Goal: Information Seeking & Learning: Check status

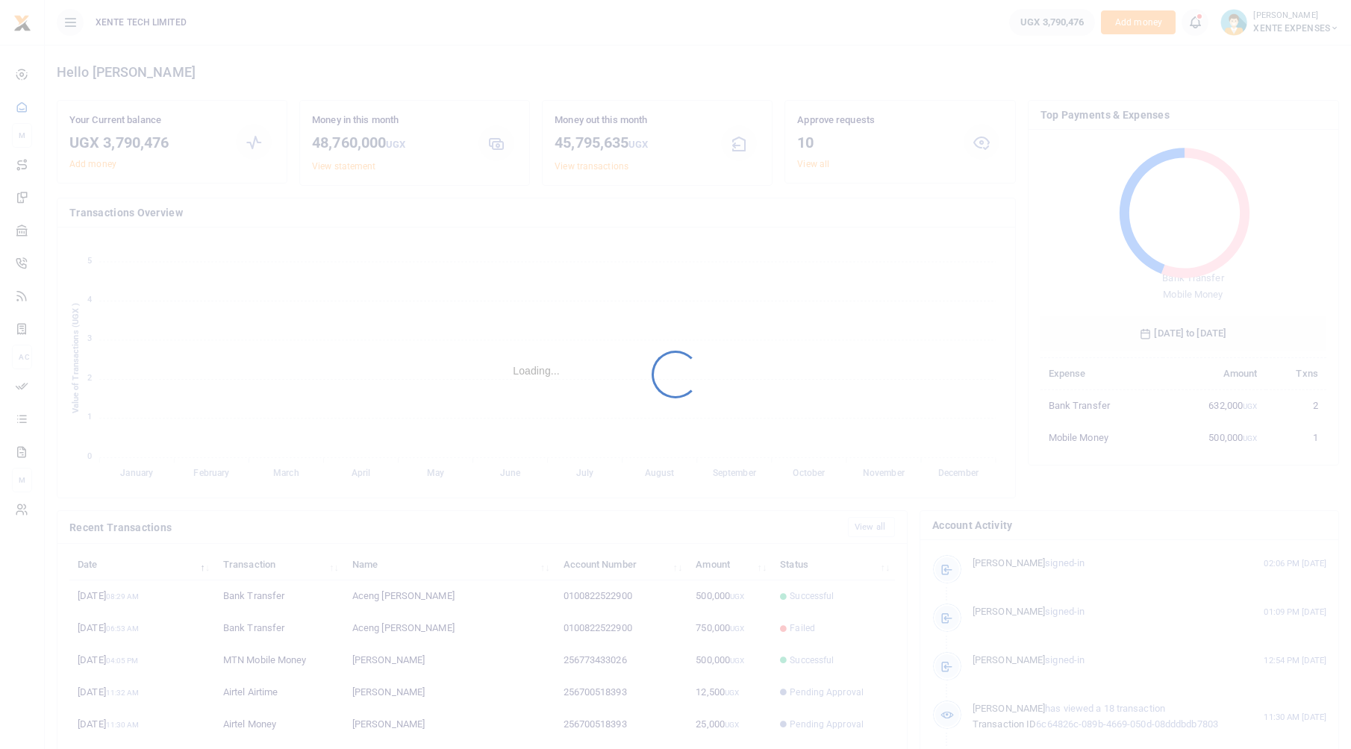
scroll to position [198, 275]
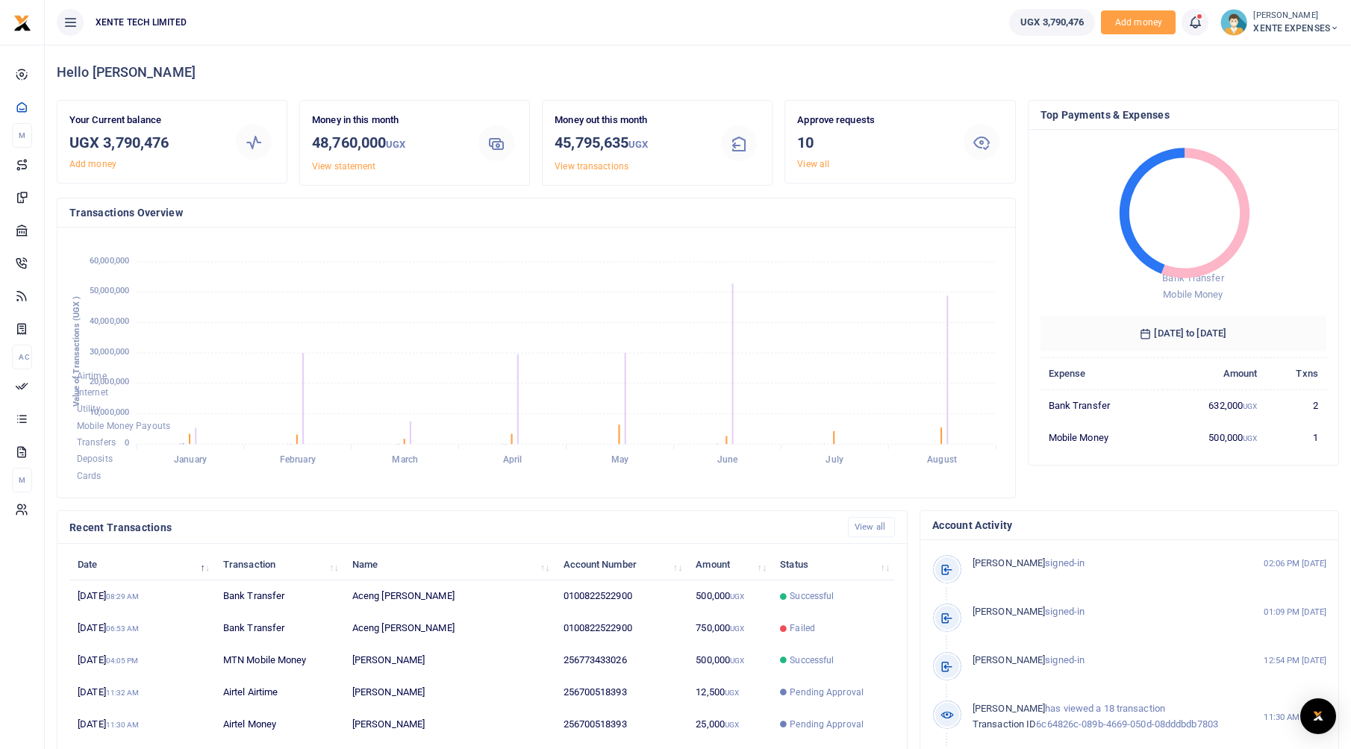
click at [1300, 22] on span "XENTE EXPENSES" at bounding box center [1296, 28] width 86 height 13
click at [1300, 51] on link "Switch accounts" at bounding box center [1267, 54] width 131 height 21
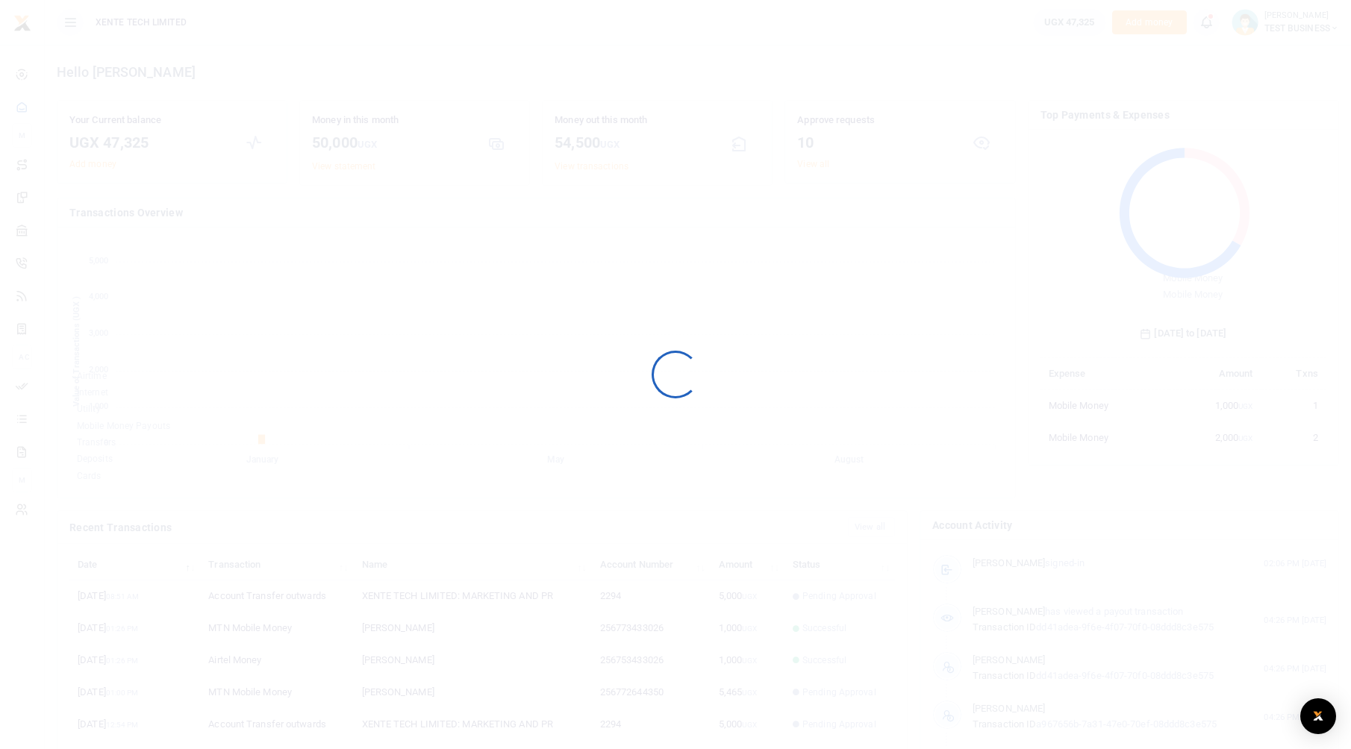
scroll to position [198, 275]
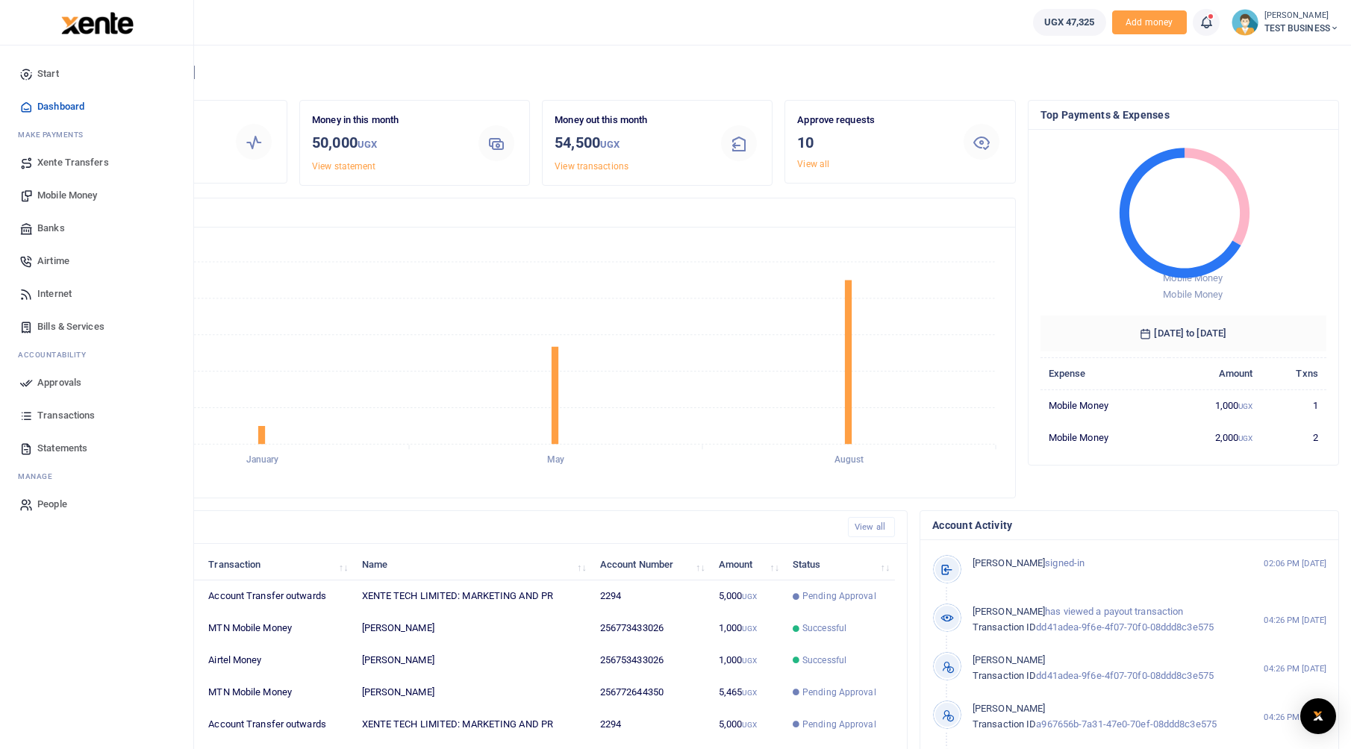
click at [43, 413] on span "Transactions" at bounding box center [65, 415] width 57 height 15
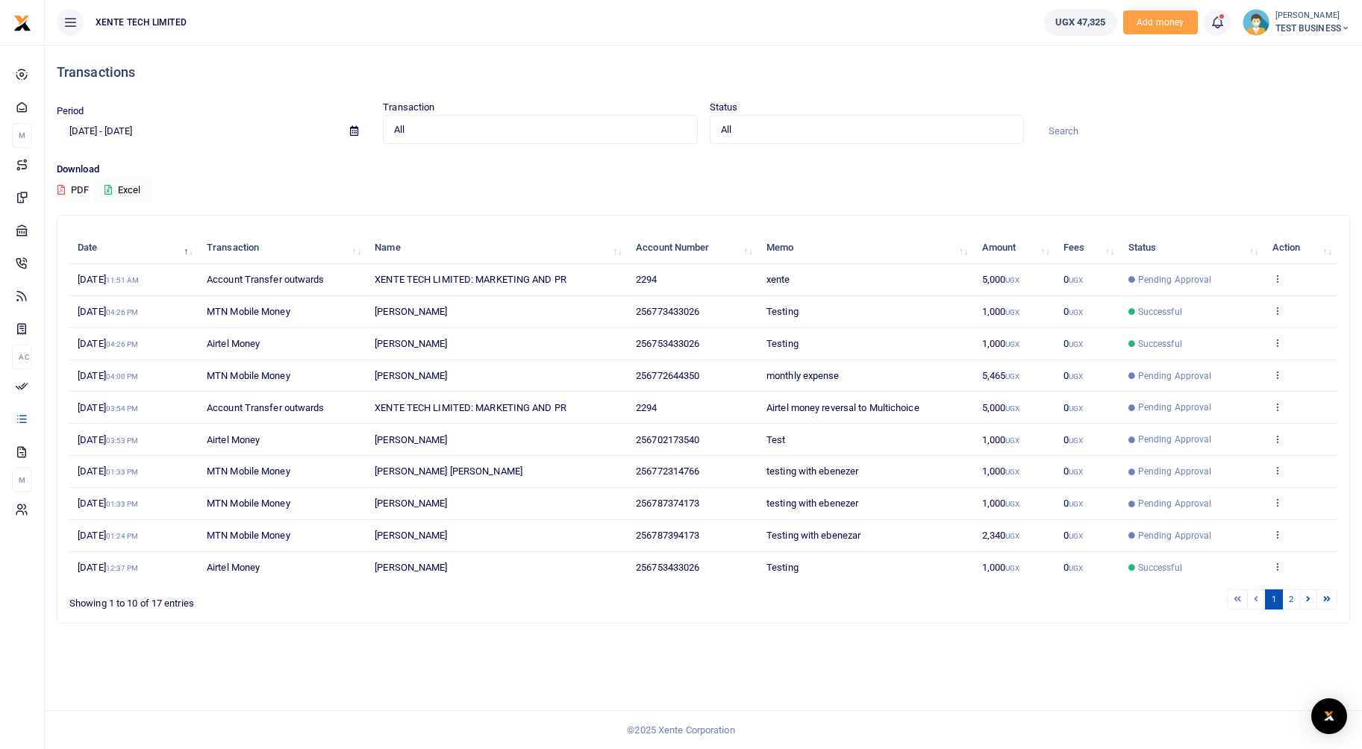
click at [100, 129] on div at bounding box center [681, 374] width 1362 height 749
click at [107, 125] on input "[DATE] - [DATE]" at bounding box center [197, 131] width 281 height 25
click at [113, 318] on li "Custom Range" at bounding box center [109, 323] width 104 height 23
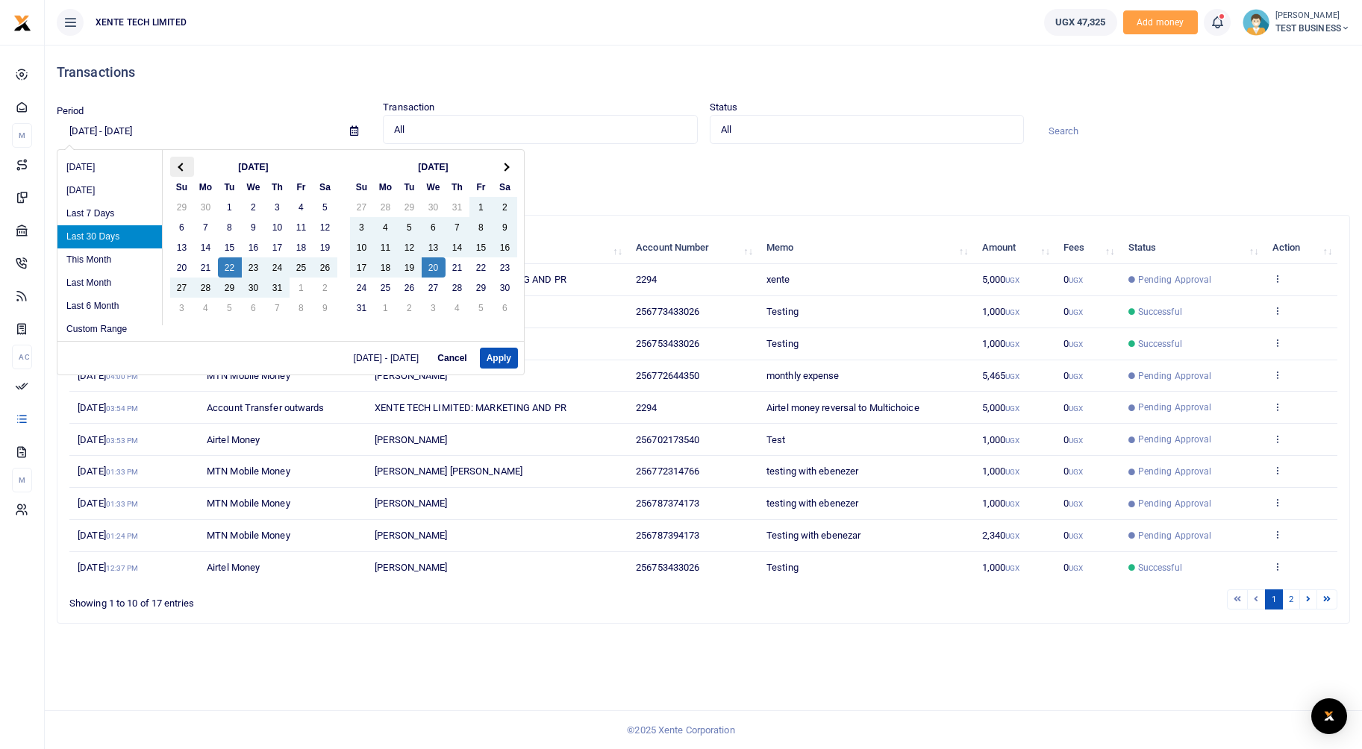
click at [187, 165] on th at bounding box center [182, 167] width 24 height 20
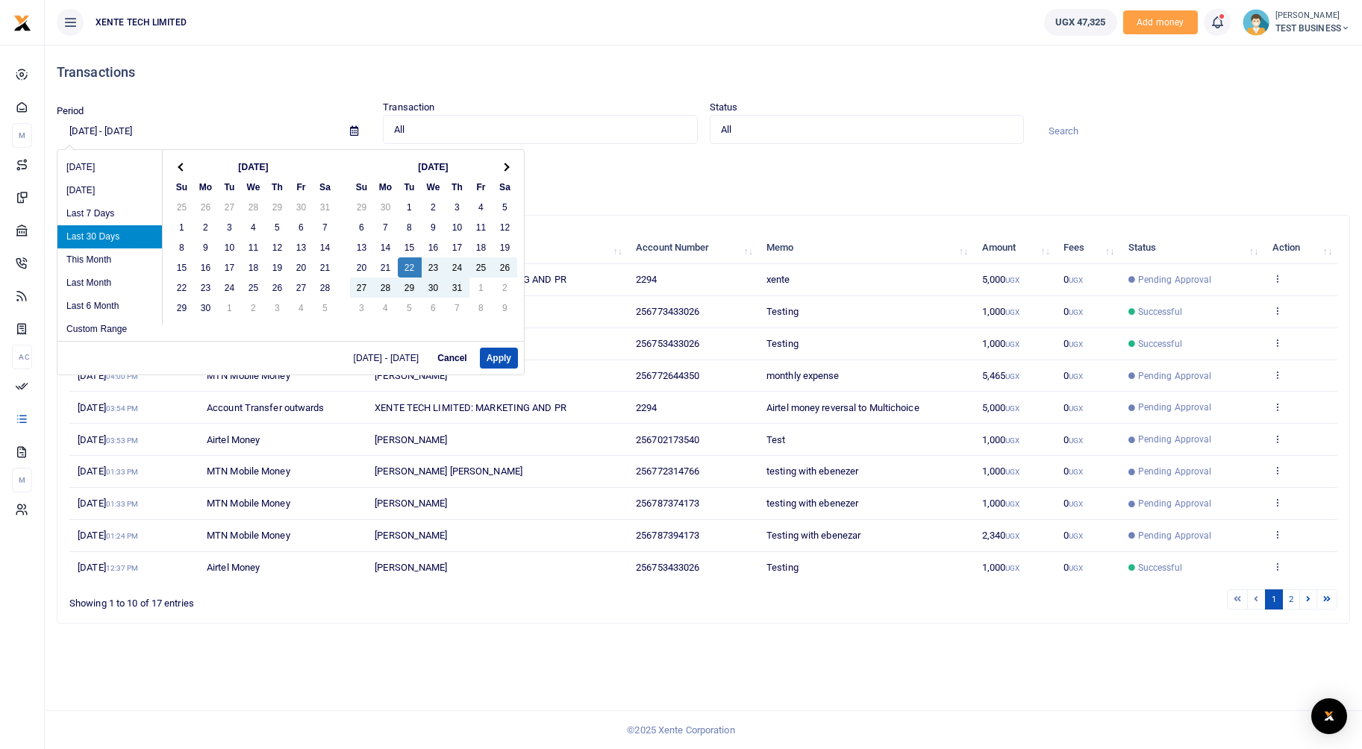
click at [187, 165] on th at bounding box center [182, 167] width 24 height 20
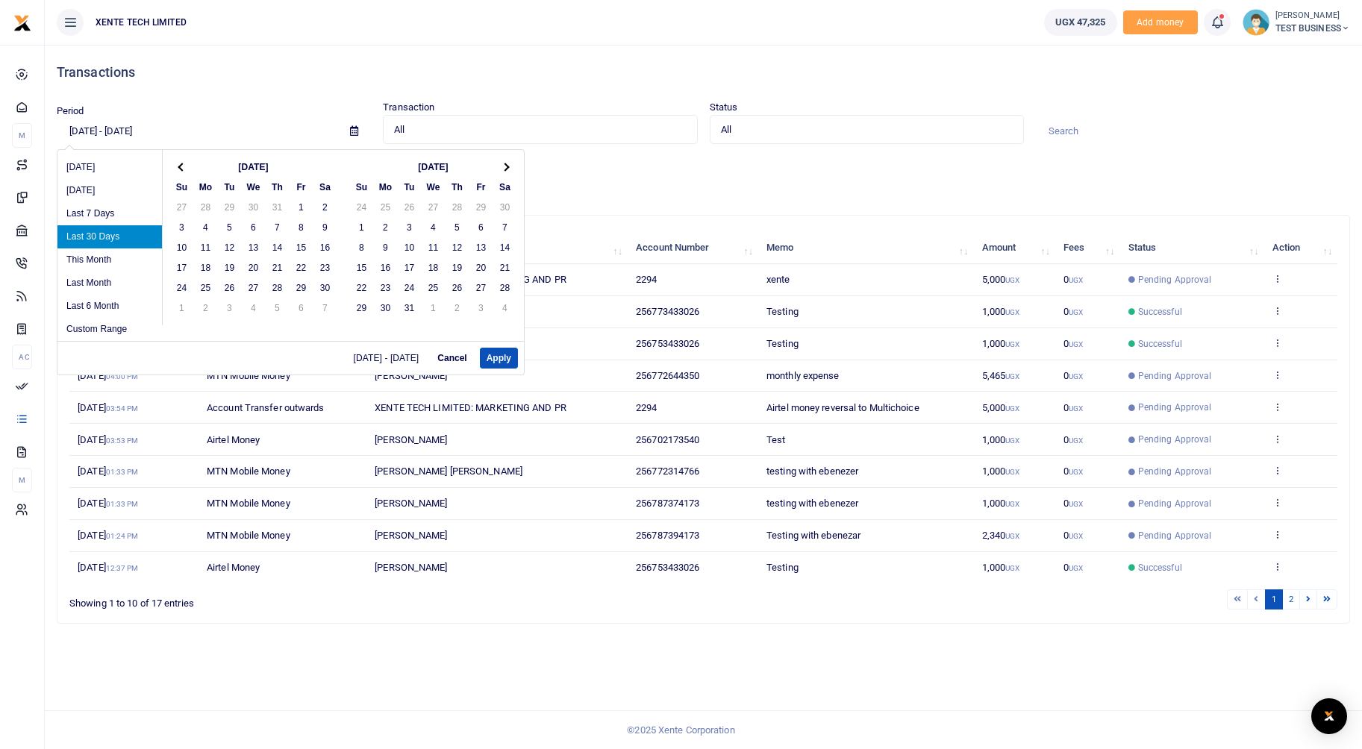
click at [187, 165] on th at bounding box center [182, 167] width 24 height 20
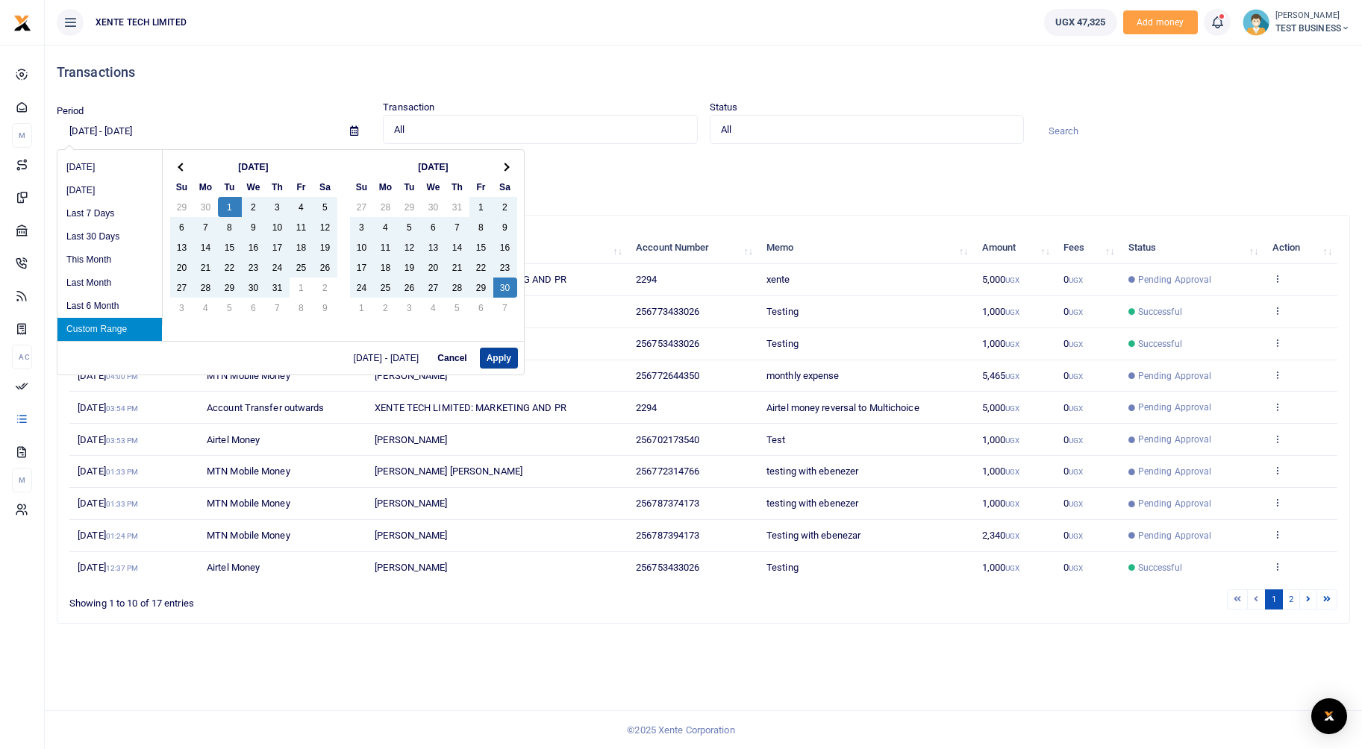
click at [495, 360] on button "Apply" at bounding box center [499, 358] width 38 height 21
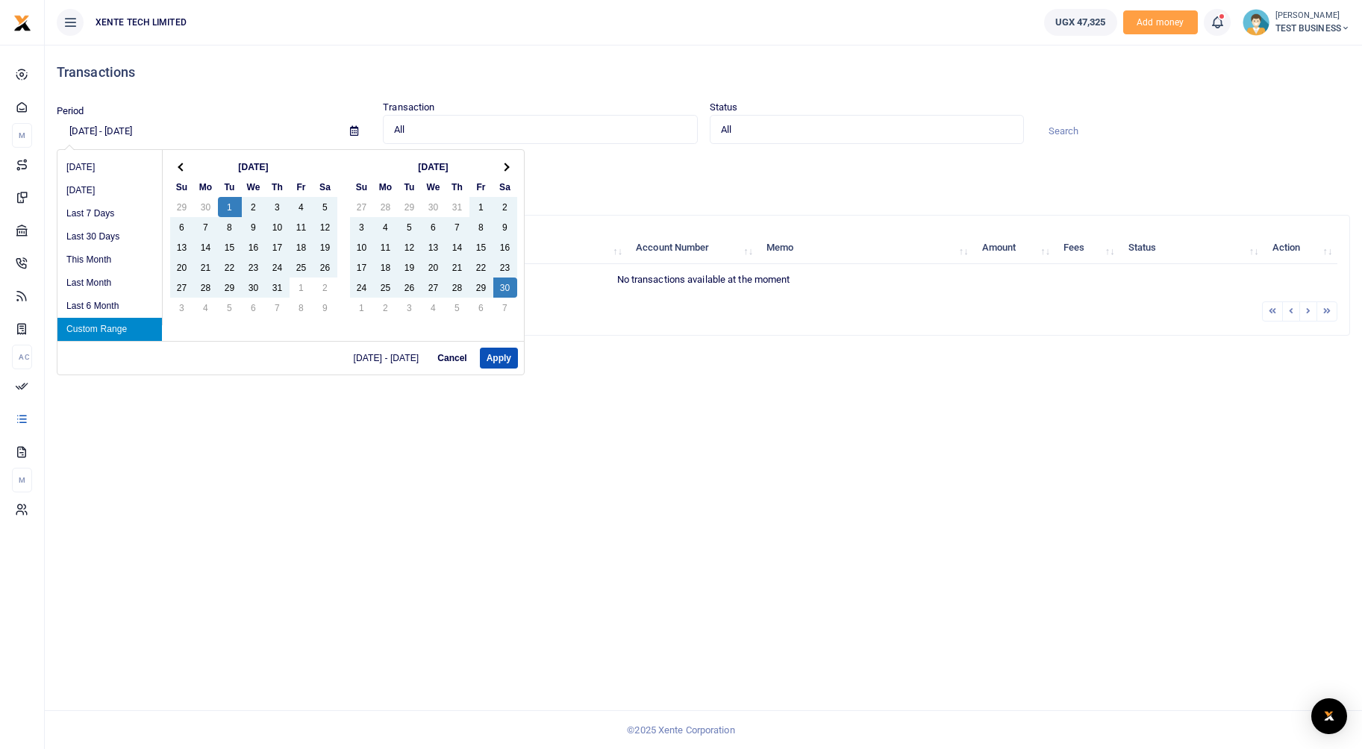
click at [164, 131] on input "[DATE] - [DATE]" at bounding box center [197, 131] width 281 height 25
click at [499, 174] on th at bounding box center [505, 167] width 24 height 20
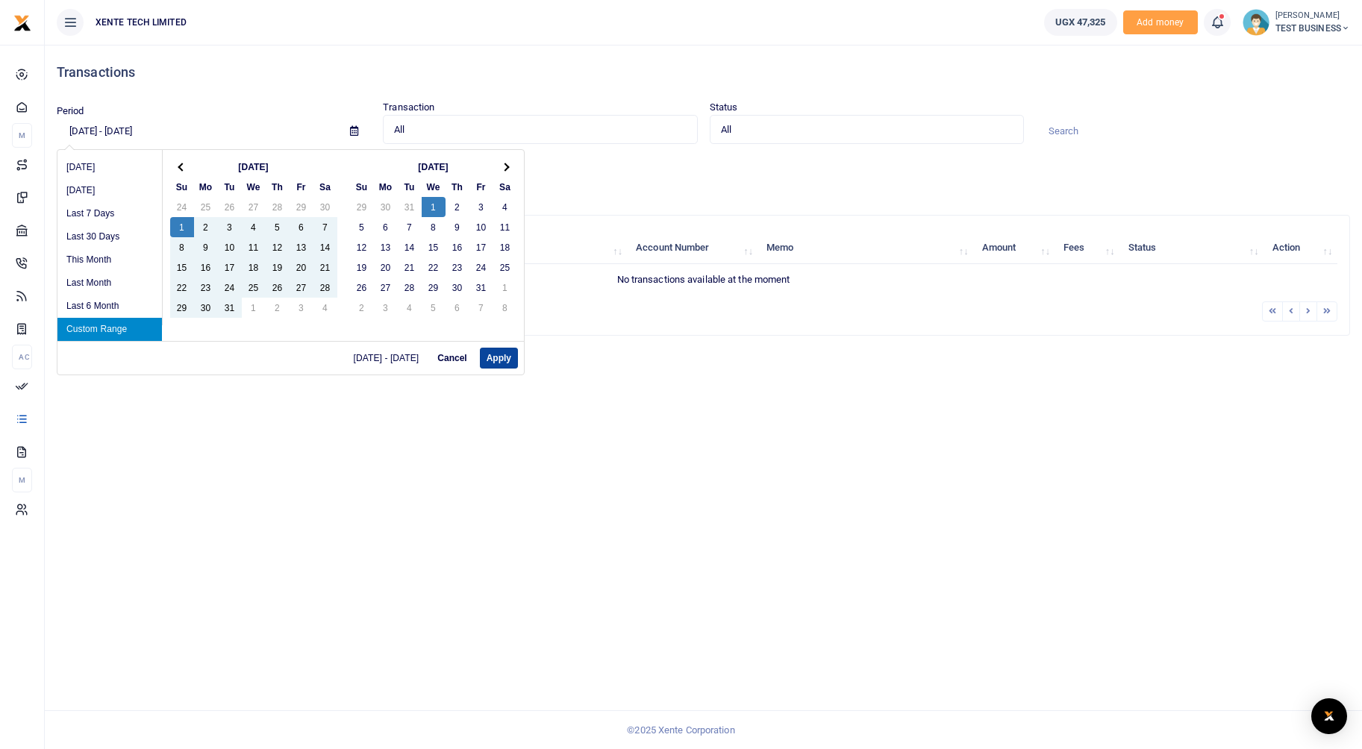
click at [495, 361] on button "Apply" at bounding box center [499, 358] width 38 height 21
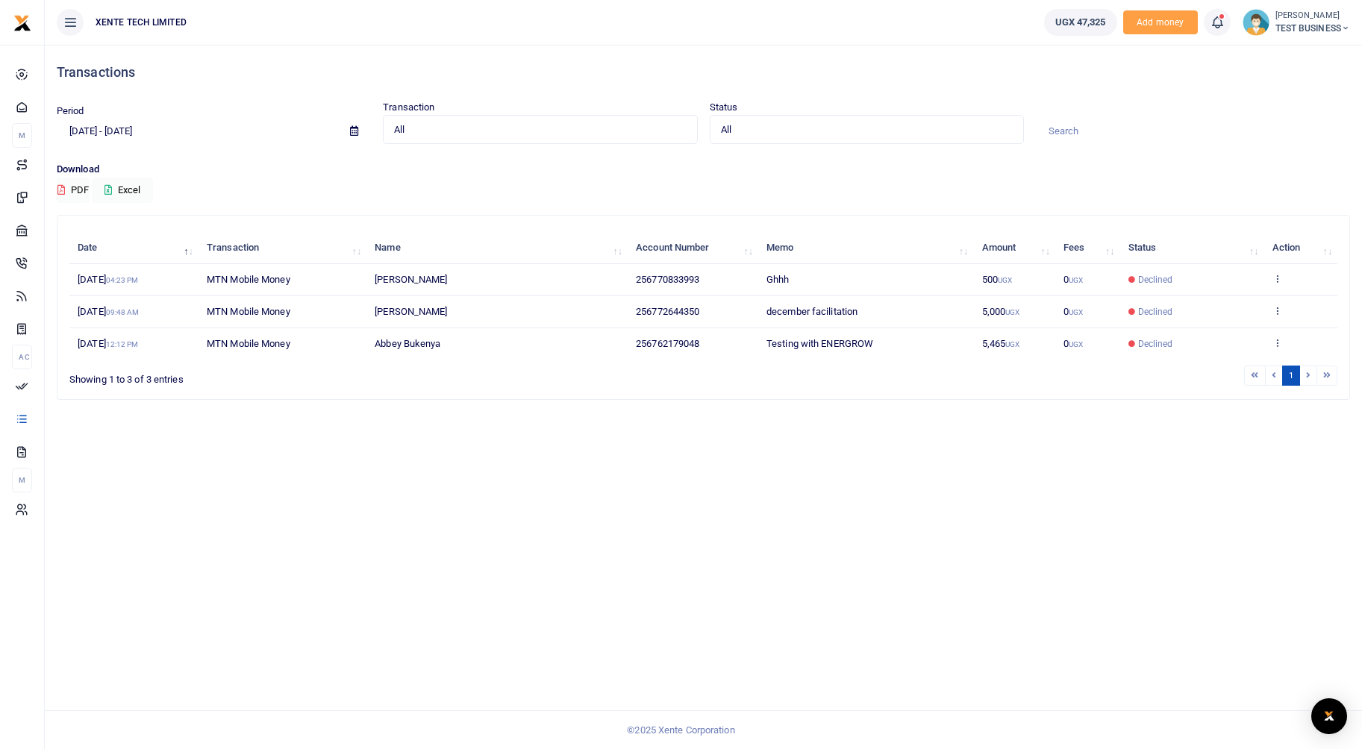
click at [120, 132] on input "[DATE] - [DATE]" at bounding box center [197, 131] width 281 height 25
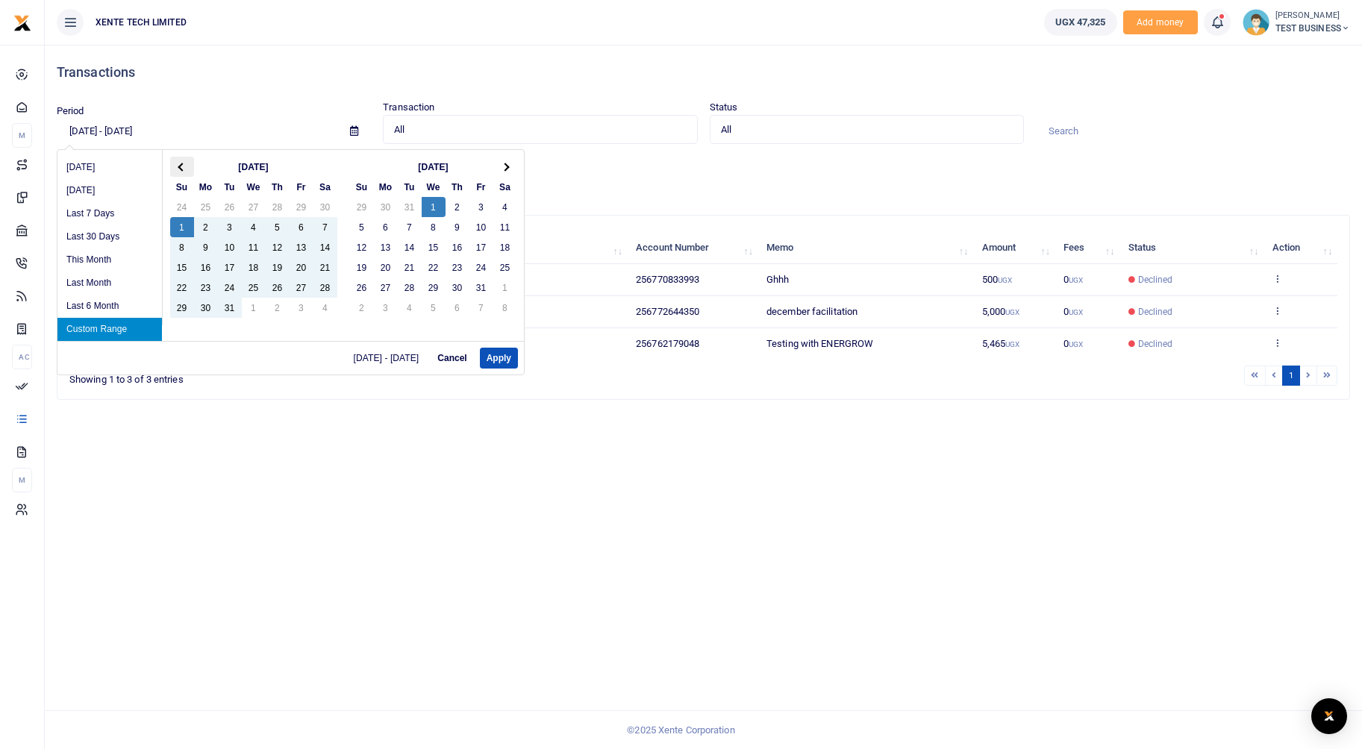
click at [187, 169] on th at bounding box center [182, 167] width 24 height 20
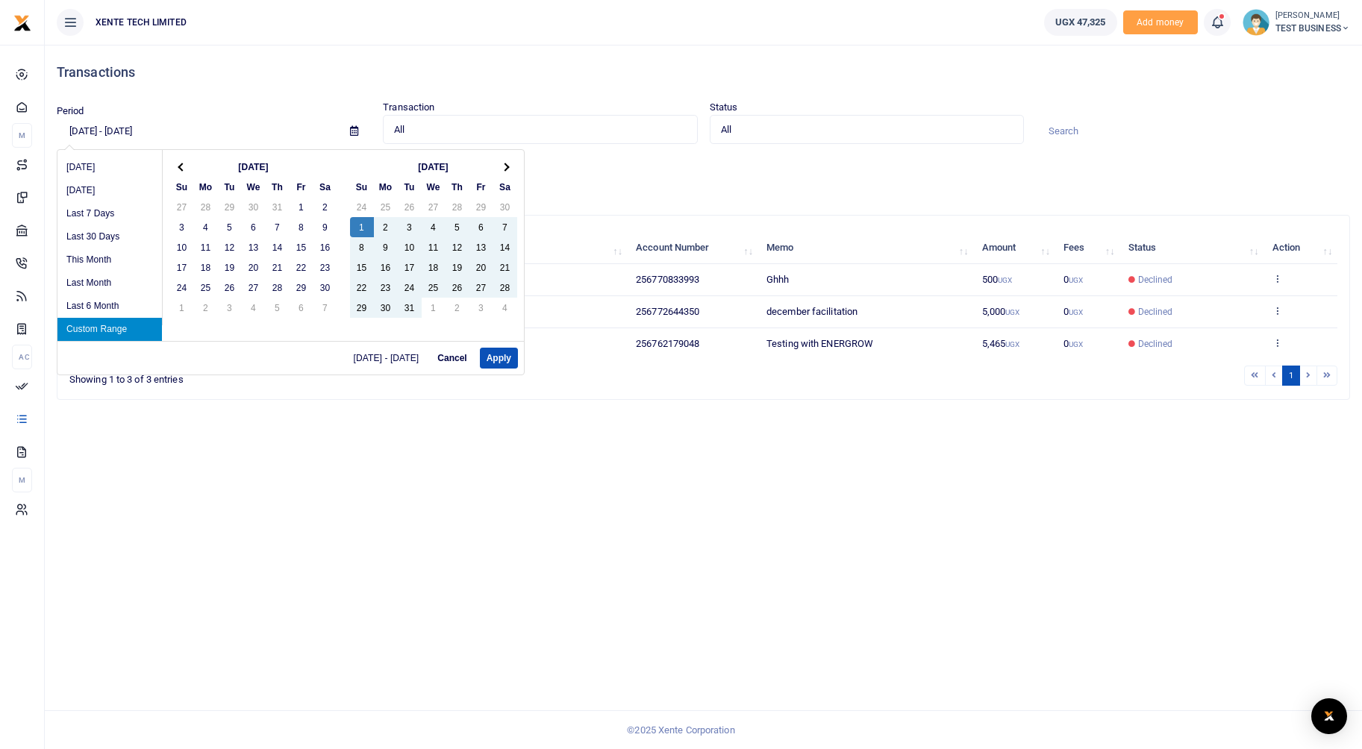
click at [187, 169] on th at bounding box center [182, 167] width 24 height 20
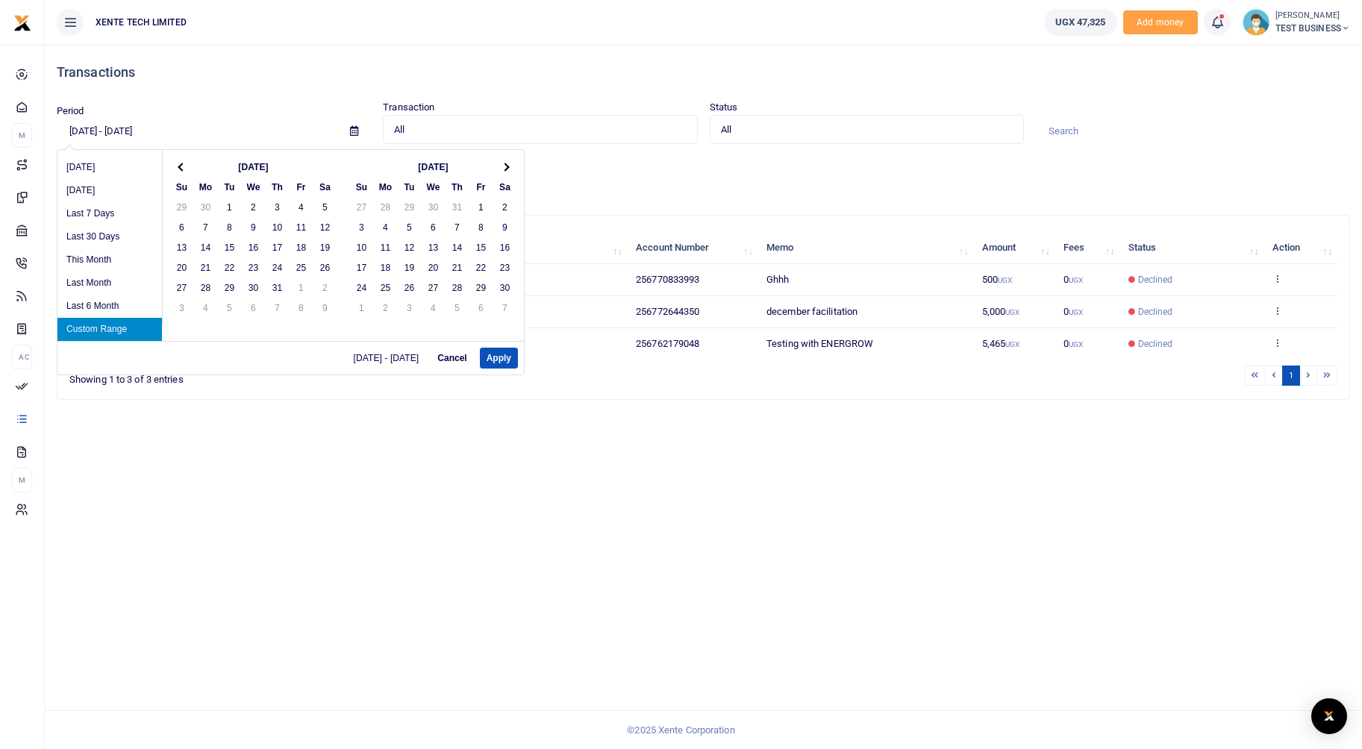
click at [187, 169] on th at bounding box center [182, 167] width 24 height 20
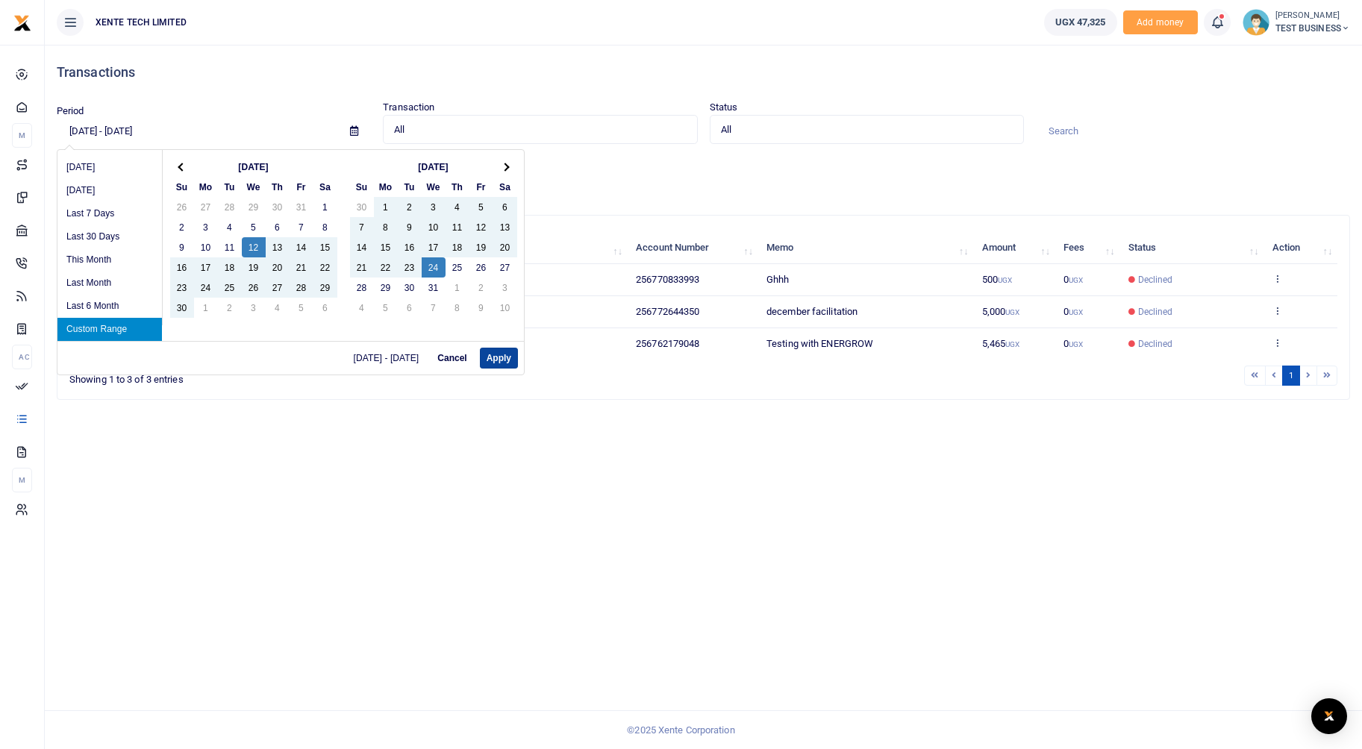
click at [504, 360] on button "Apply" at bounding box center [499, 358] width 38 height 21
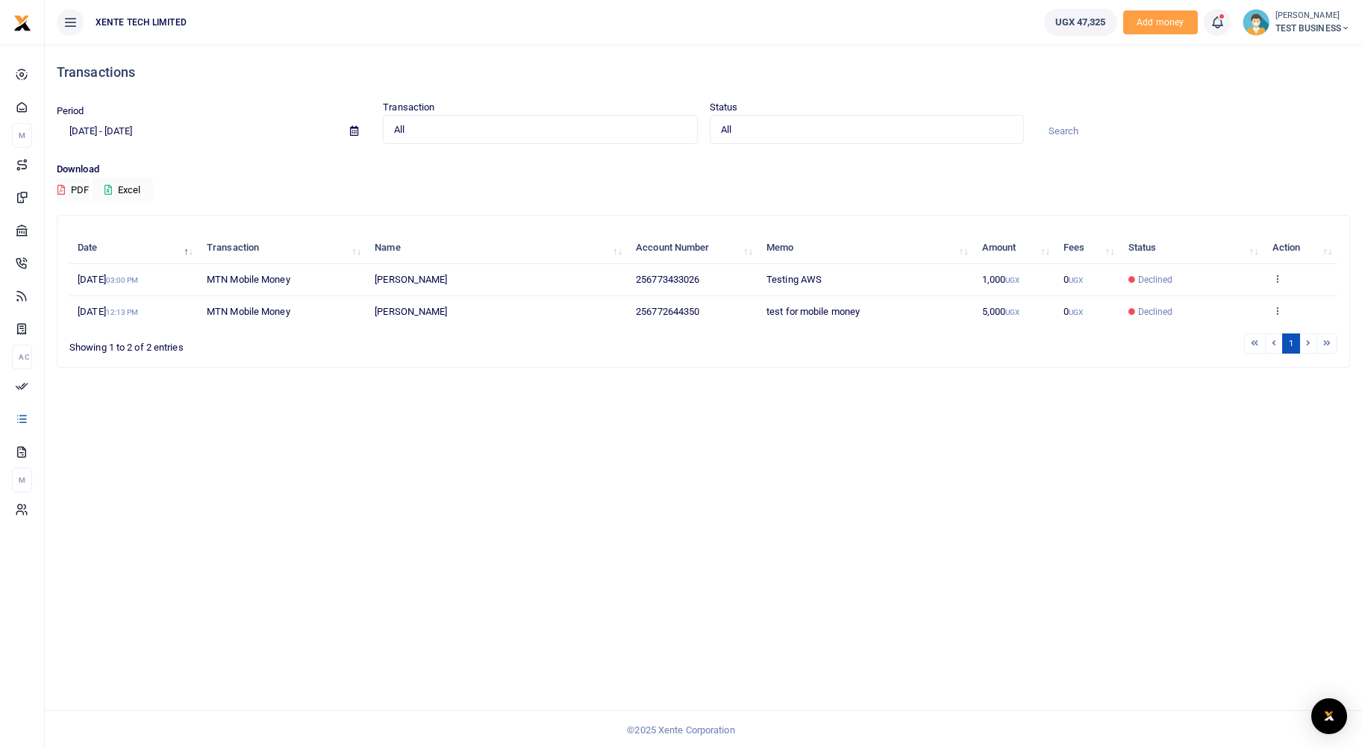
click at [118, 131] on input "[DATE] - [DATE]" at bounding box center [197, 131] width 281 height 25
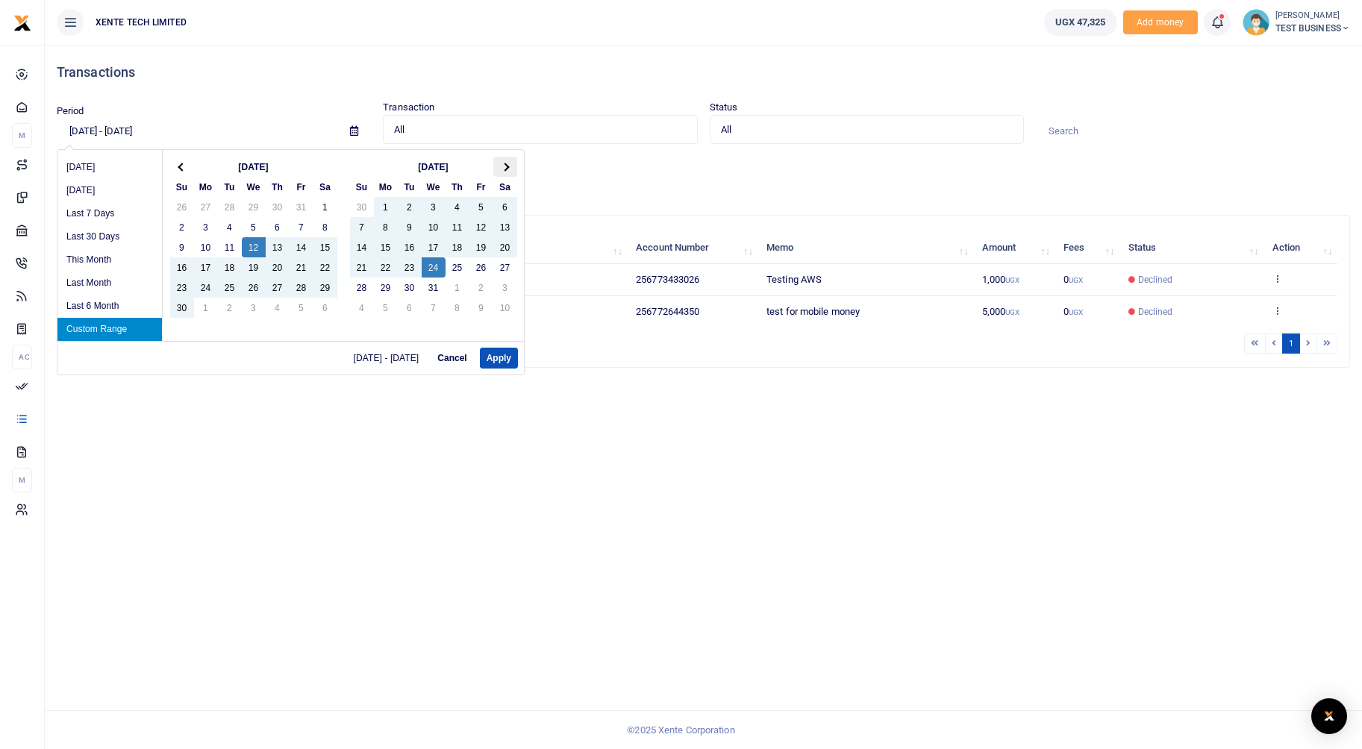
click at [504, 169] on span at bounding box center [505, 167] width 8 height 8
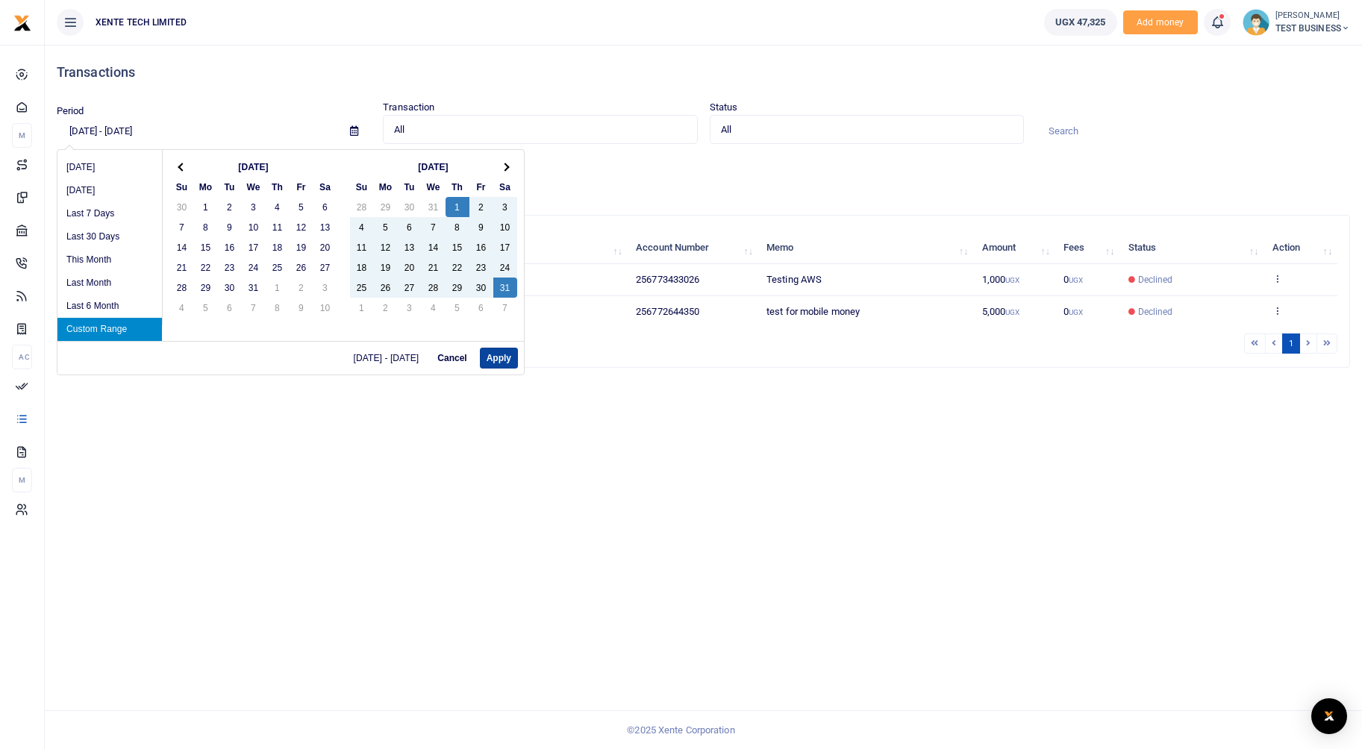
click at [510, 355] on button "Apply" at bounding box center [499, 358] width 38 height 21
click at [143, 126] on input "[DATE] - [DATE]" at bounding box center [197, 131] width 281 height 25
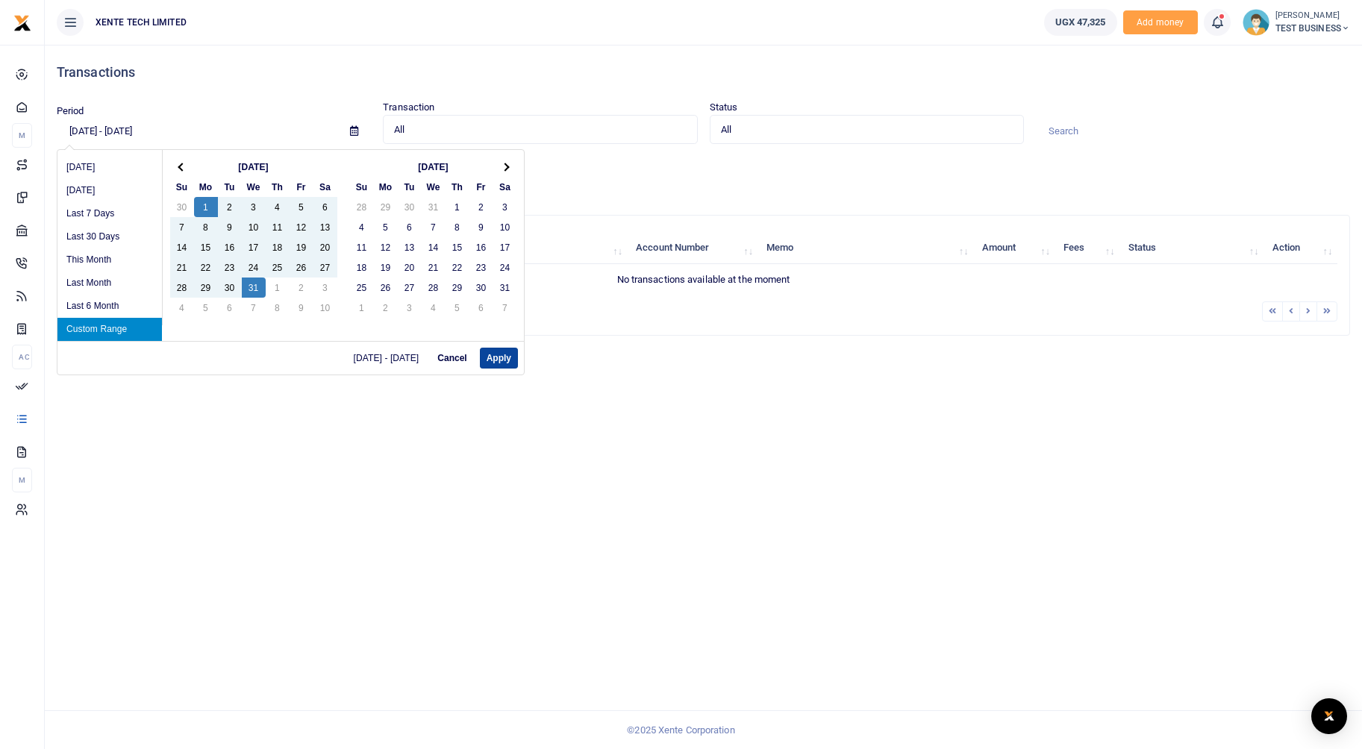
click at [509, 357] on button "Apply" at bounding box center [499, 358] width 38 height 21
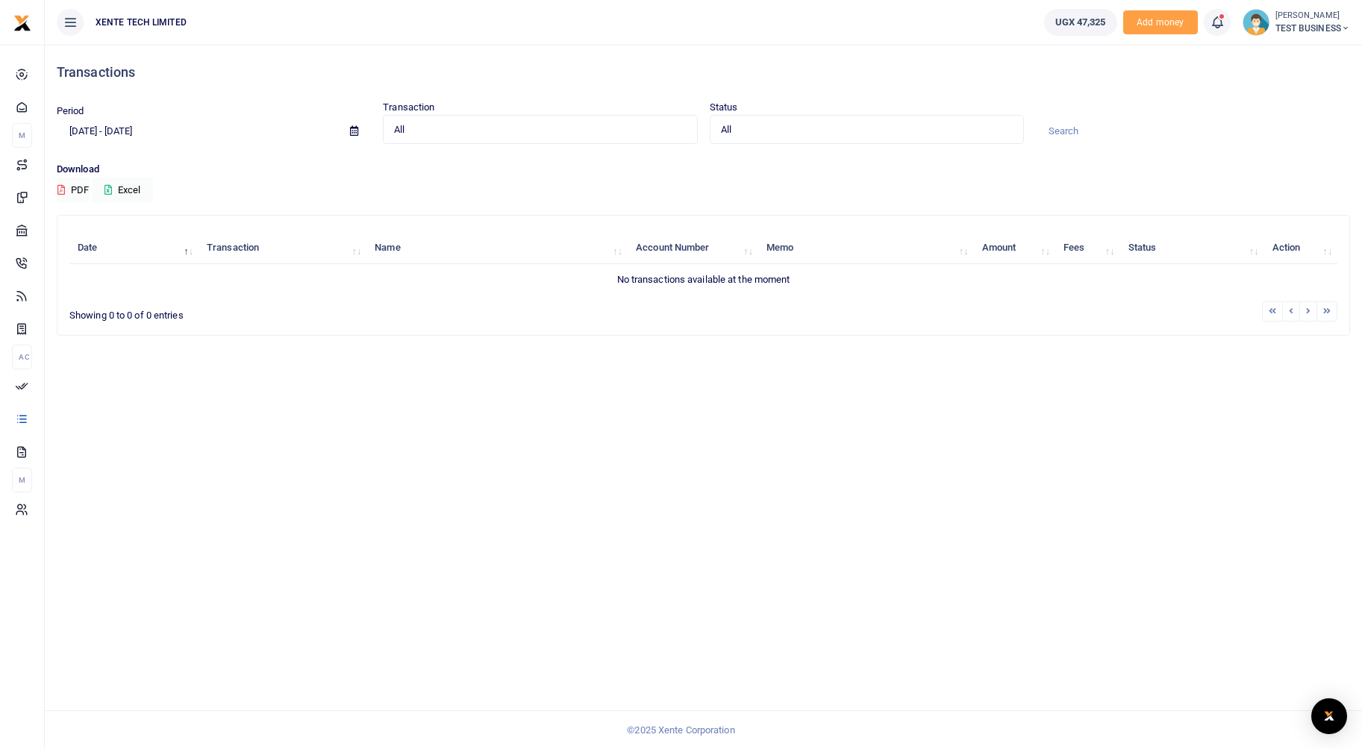
click at [144, 126] on input "[DATE] - [DATE]" at bounding box center [197, 131] width 281 height 25
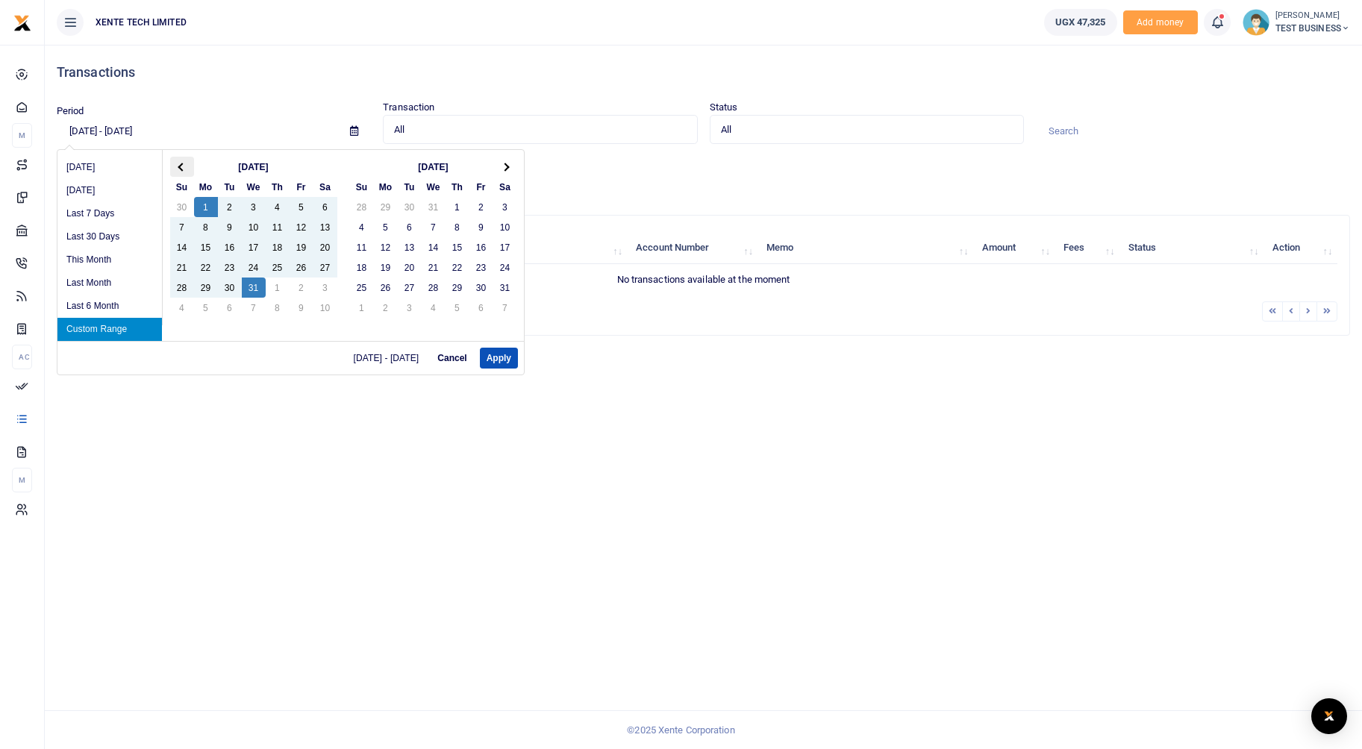
click at [190, 158] on th at bounding box center [182, 167] width 24 height 20
click at [498, 362] on button "Apply" at bounding box center [499, 358] width 38 height 21
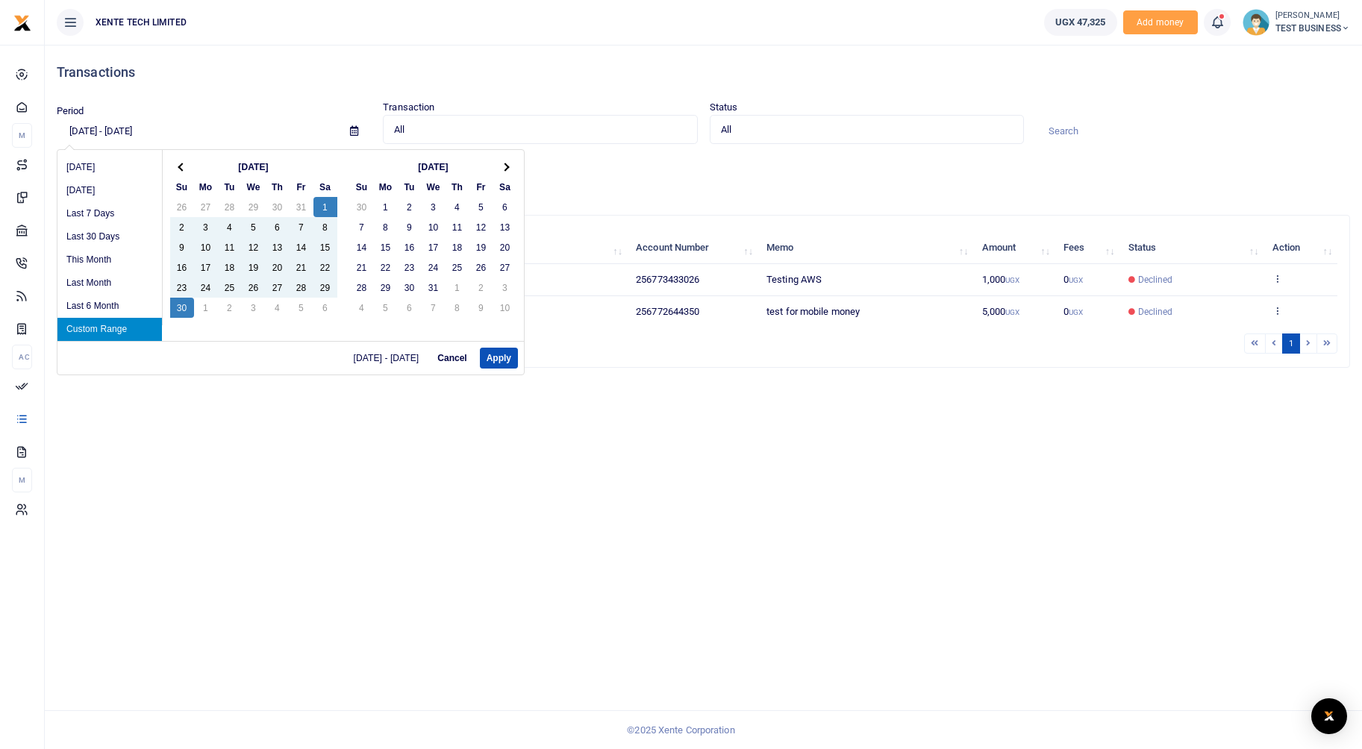
click at [151, 126] on input "[DATE] - [DATE]" at bounding box center [197, 131] width 281 height 25
click at [503, 170] on th at bounding box center [505, 167] width 24 height 20
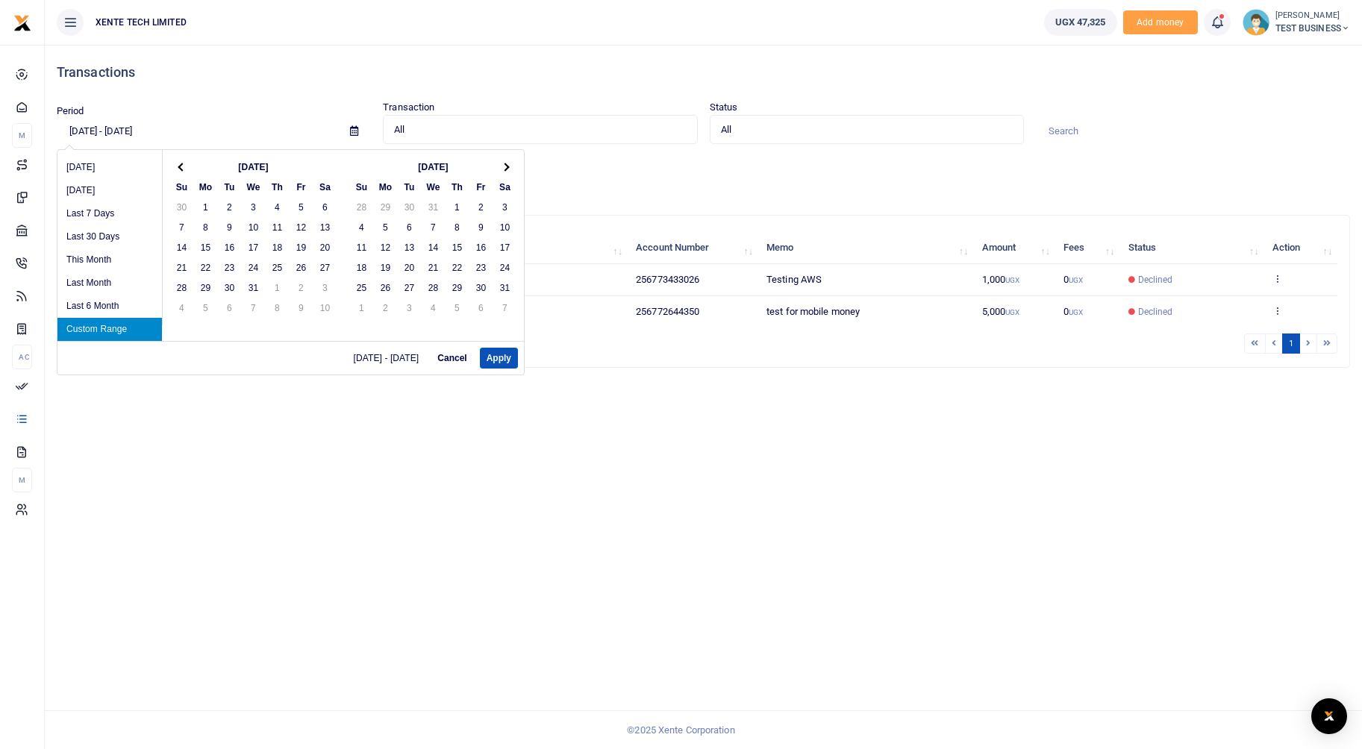
click at [503, 170] on th at bounding box center [505, 167] width 24 height 20
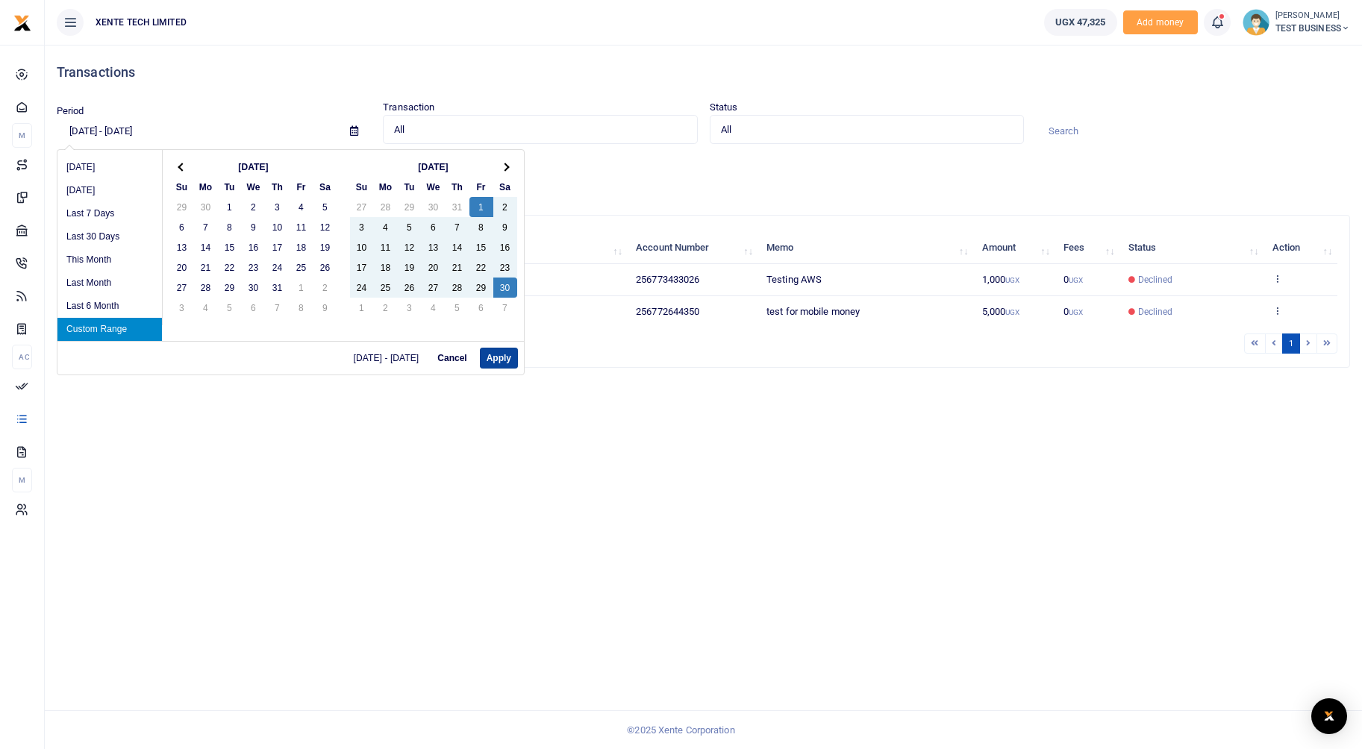
click at [498, 362] on button "Apply" at bounding box center [499, 358] width 38 height 21
type input "[DATE] - [DATE]"
